Goal: Information Seeking & Learning: Learn about a topic

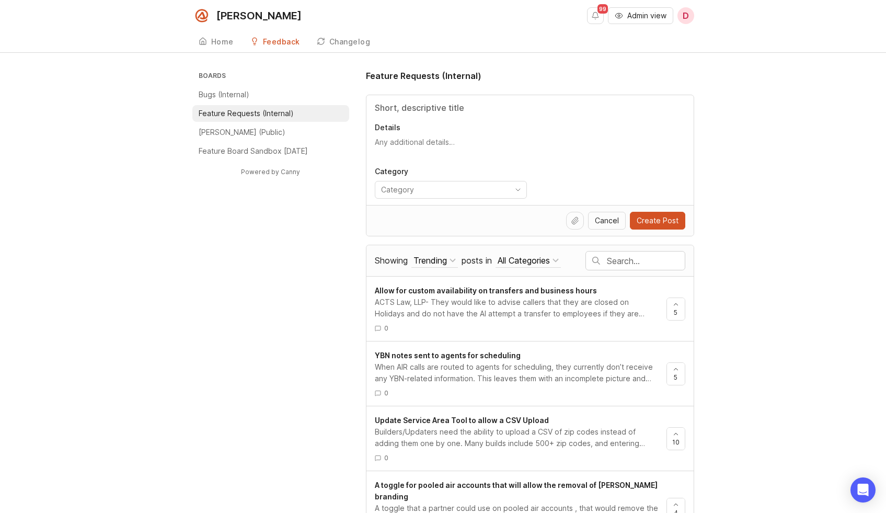
click at [622, 258] on input "text" at bounding box center [646, 261] width 78 height 12
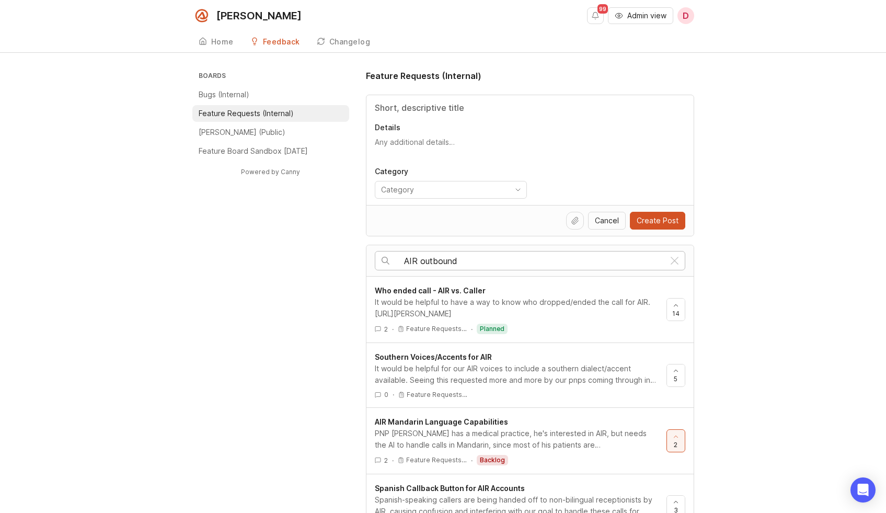
type input "AIR outbound"
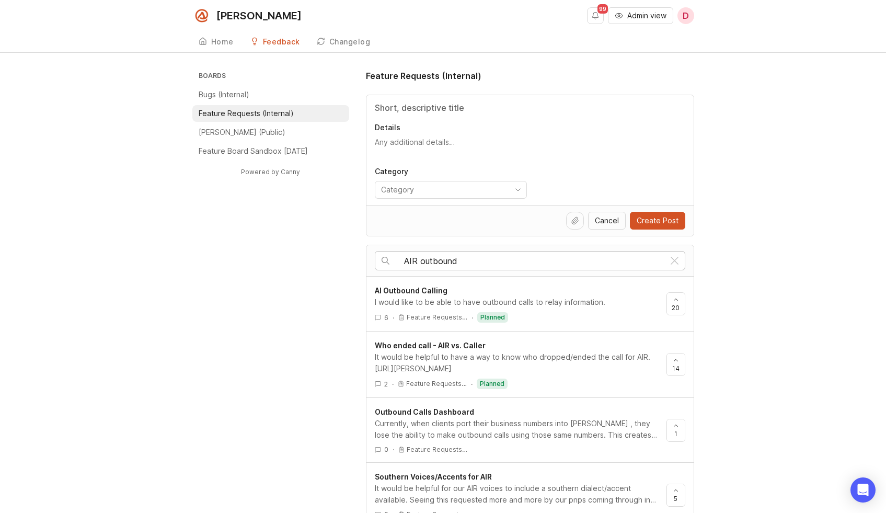
click at [560, 304] on div "I would like to be able to have outbound calls to relay information." at bounding box center [516, 302] width 283 height 12
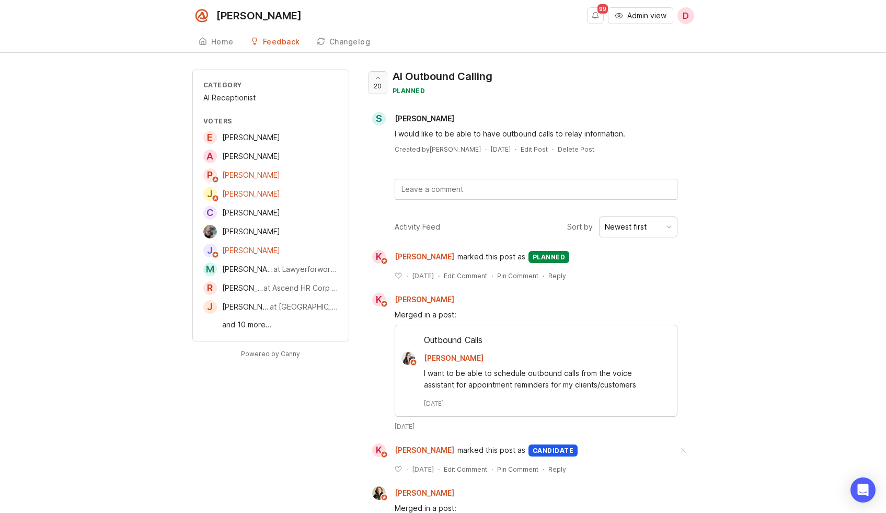
click at [382, 78] on div at bounding box center [378, 83] width 18 height 22
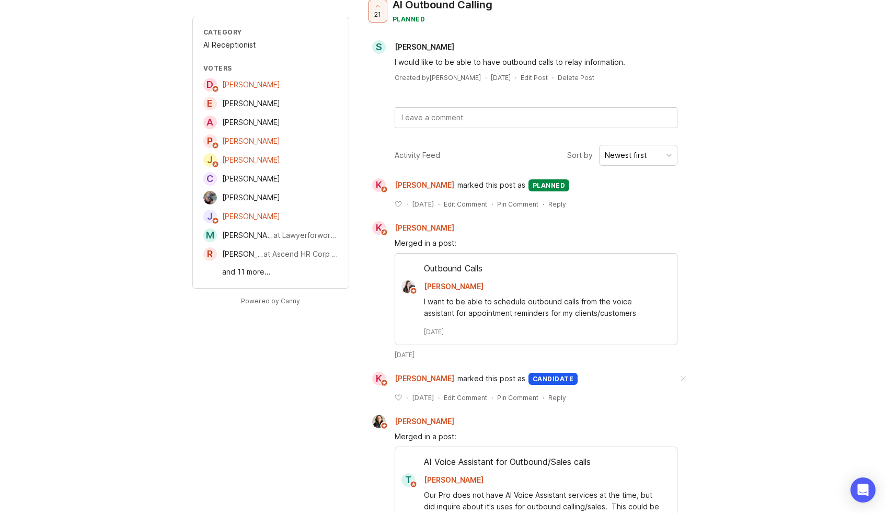
scroll to position [75, 0]
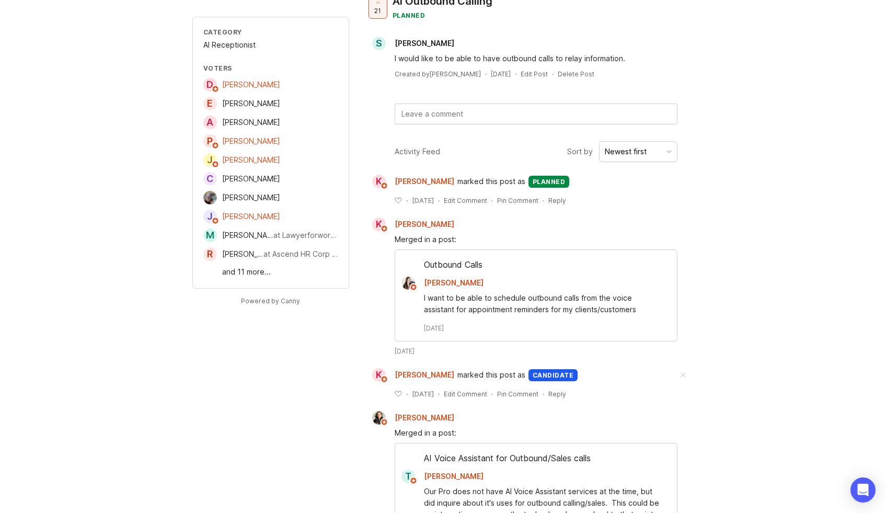
click at [462, 298] on div "I want to be able to schedule outbound calls from the voice assistant for appoi…" at bounding box center [542, 303] width 236 height 23
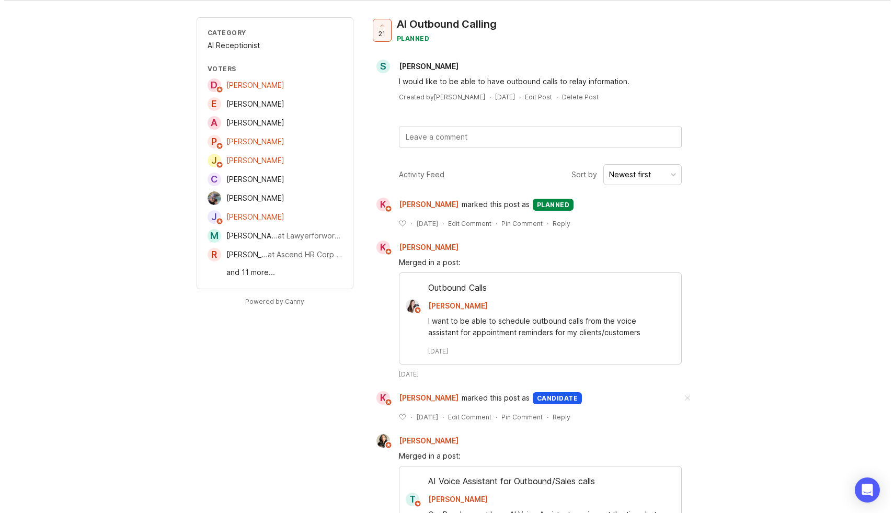
scroll to position [0, 0]
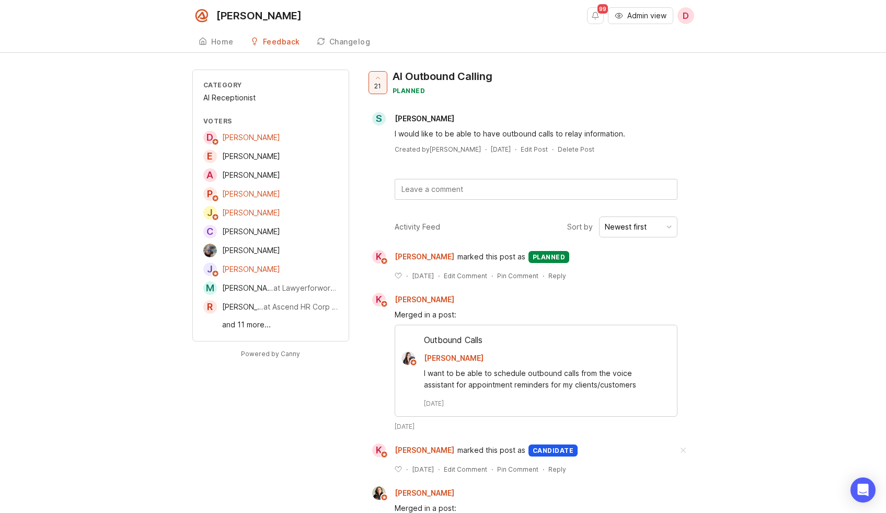
click at [247, 326] on link "and 11 more..." at bounding box center [280, 325] width 116 height 12
